Goal: Transaction & Acquisition: Subscribe to service/newsletter

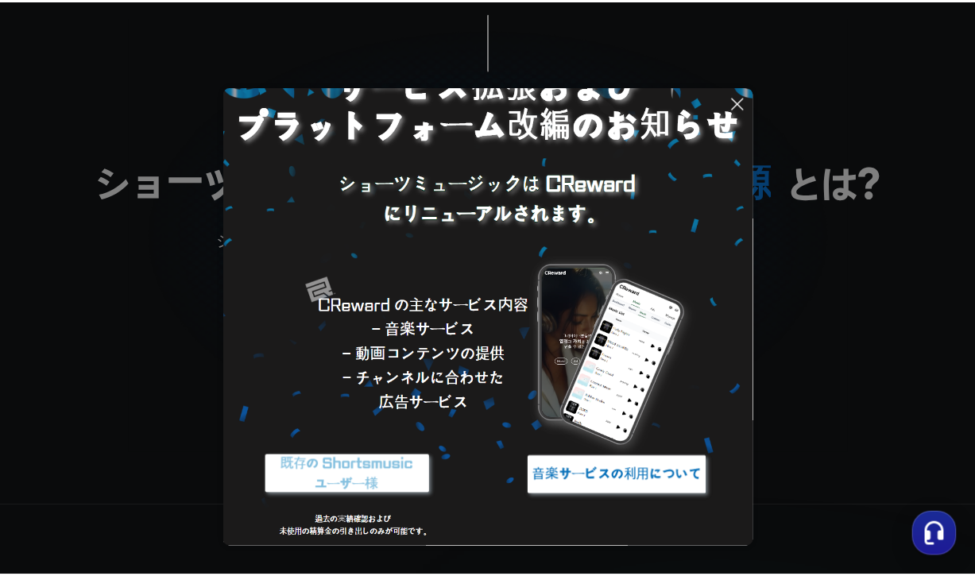
scroll to position [73, 0]
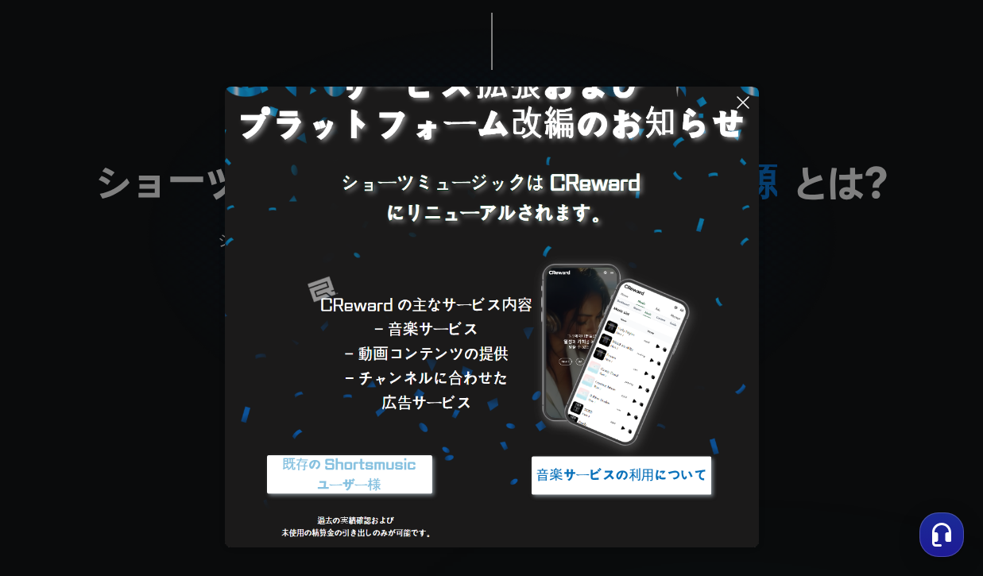
click at [748, 98] on icon at bounding box center [742, 102] width 11 height 11
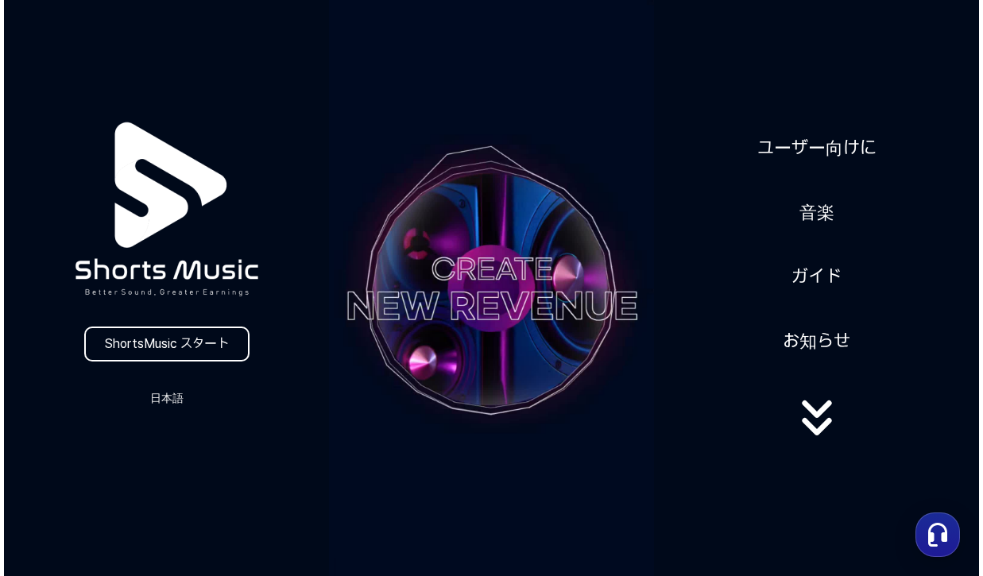
scroll to position [0, 0]
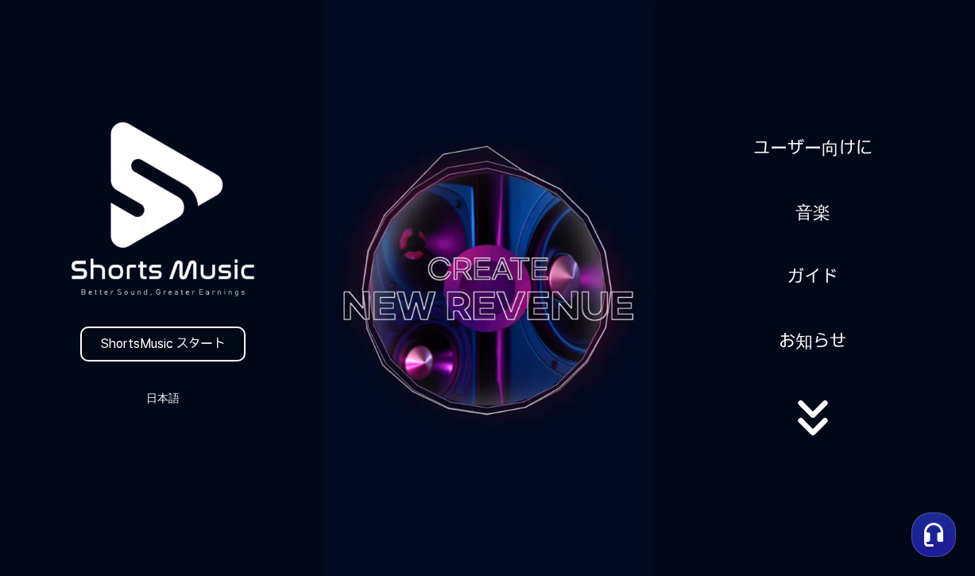
click at [164, 341] on link "ShortsMusic スタート" at bounding box center [162, 344] width 165 height 35
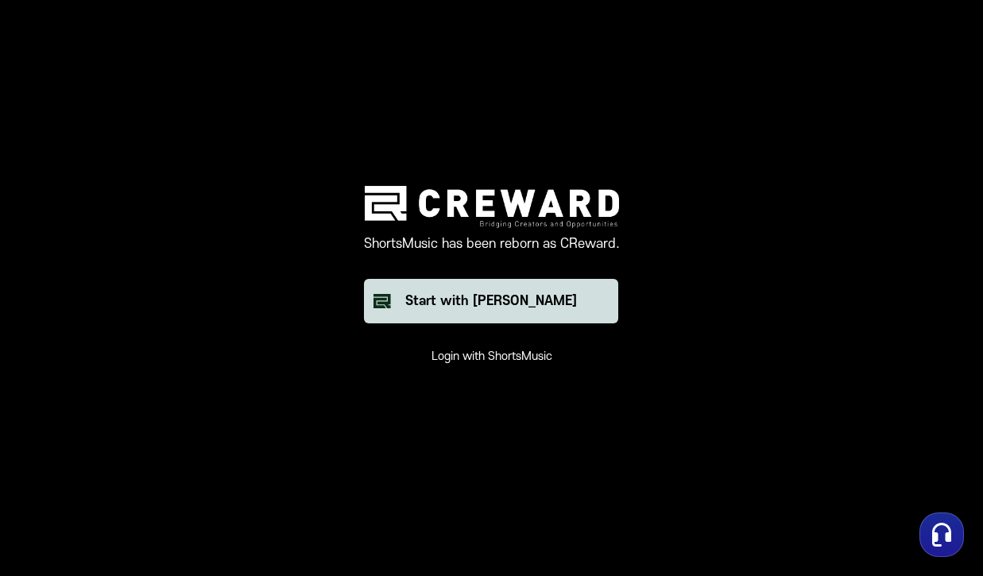
click at [521, 307] on div "Start with [PERSON_NAME]" at bounding box center [491, 301] width 172 height 19
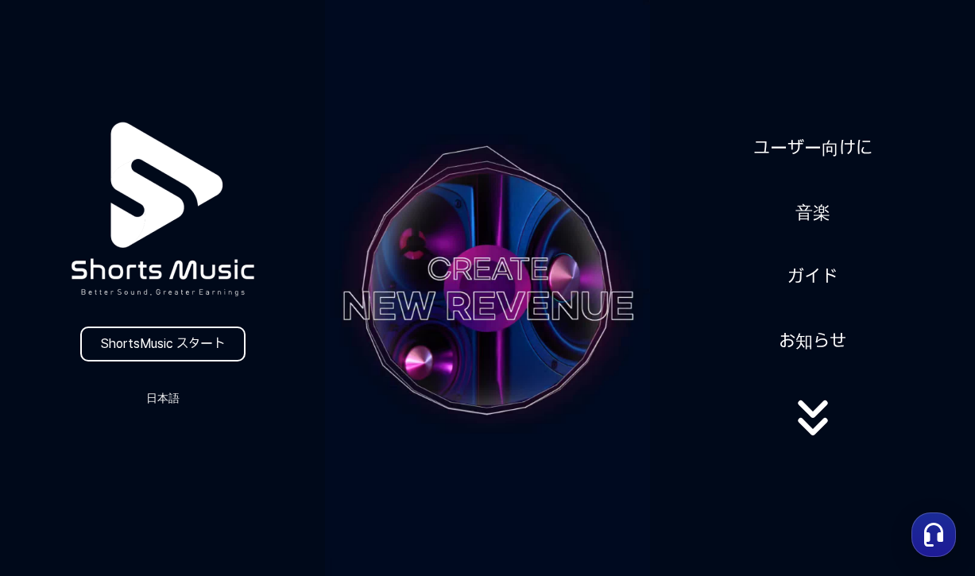
click at [816, 431] on icon at bounding box center [812, 426] width 29 height 17
click at [207, 339] on link "ShortsMusic スタート" at bounding box center [162, 344] width 165 height 35
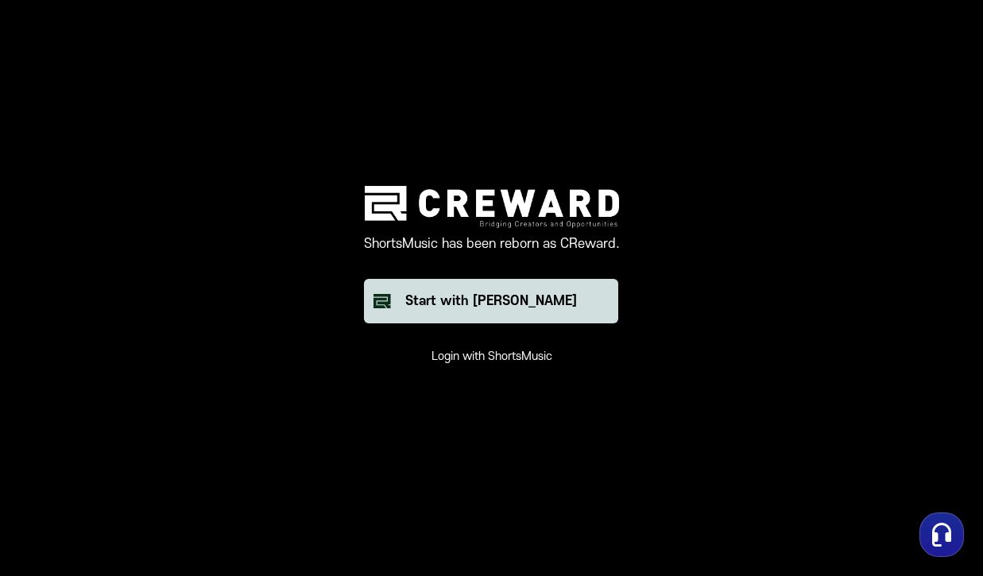
click at [524, 295] on div "Start with [PERSON_NAME]" at bounding box center [491, 301] width 172 height 19
